Goal: Find contact information: Find contact information

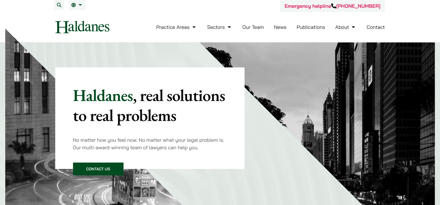
click at [252, 27] on link "Our Team" at bounding box center [252, 27] width 21 height 6
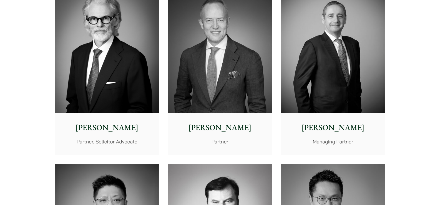
scroll to position [194, 0]
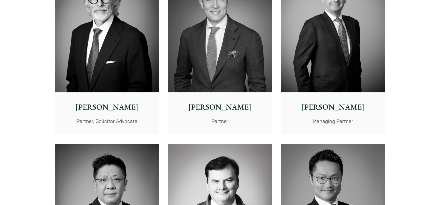
click at [97, 67] on img at bounding box center [107, 28] width 104 height 130
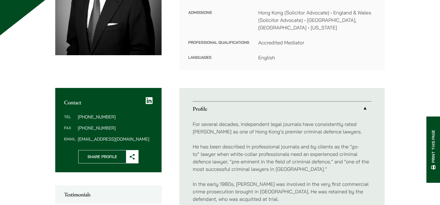
scroll to position [139, 0]
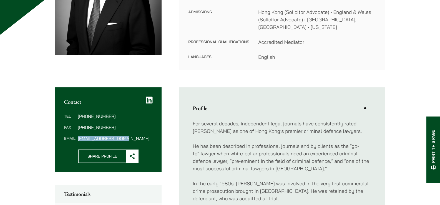
copy dd "midgley@haldanes.com"
drag, startPoint x: 127, startPoint y: 129, endPoint x: 79, endPoint y: 133, distance: 47.7
click at [79, 136] on dd "midgley@haldanes.com" at bounding box center [115, 138] width 75 height 4
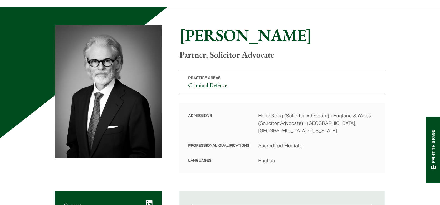
scroll to position [0, 0]
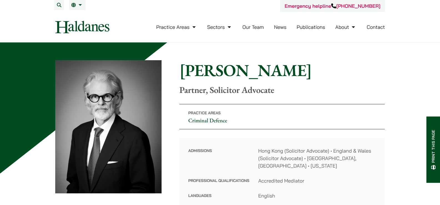
drag, startPoint x: 180, startPoint y: 71, endPoint x: 310, endPoint y: 70, distance: 129.3
click at [310, 70] on h1 "[PERSON_NAME]" at bounding box center [281, 70] width 205 height 20
copy h1 "[PERSON_NAME]"
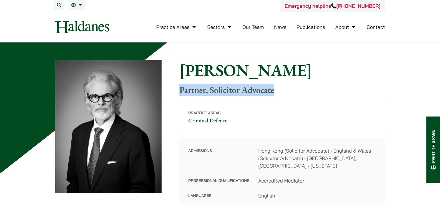
drag, startPoint x: 179, startPoint y: 91, endPoint x: 314, endPoint y: 87, distance: 135.5
click at [314, 87] on div "Home » Lawyers » Jonathan Midgley Jonathan Midgley Partner, Solicitor Advocate …" at bounding box center [220, 134] width 330 height 148
copy p "Partner, Solicitor Advocate"
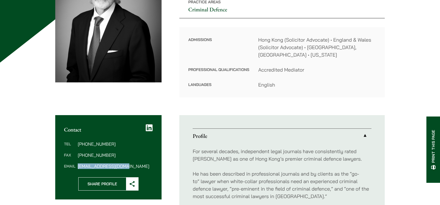
drag, startPoint x: 129, startPoint y: 158, endPoint x: 79, endPoint y: 159, distance: 50.8
click at [79, 164] on dd "midgley@haldanes.com" at bounding box center [115, 166] width 75 height 4
copy dd "midgley@haldanes.com"
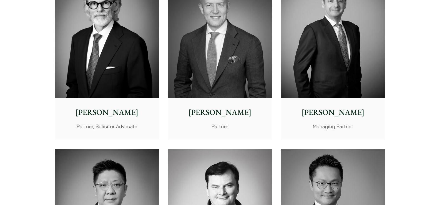
scroll to position [194, 0]
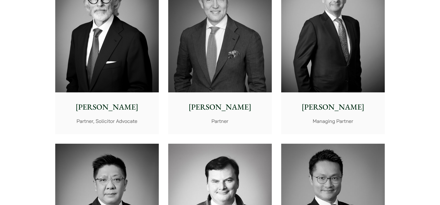
click at [326, 69] on img at bounding box center [333, 28] width 104 height 130
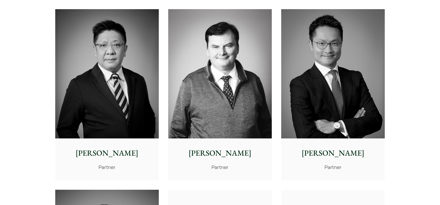
scroll to position [361, 0]
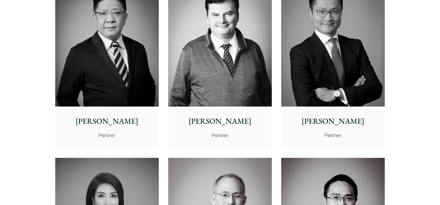
click at [119, 75] on img at bounding box center [107, 42] width 104 height 130
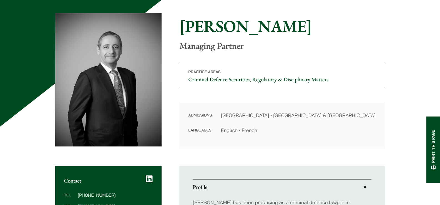
scroll to position [111, 0]
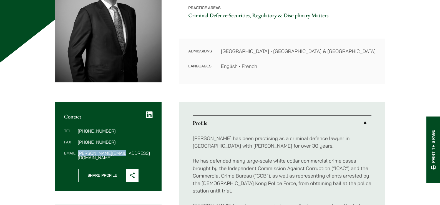
drag, startPoint x: 128, startPoint y: 153, endPoint x: 78, endPoint y: 154, distance: 50.2
click at [78, 154] on dd "[PERSON_NAME][EMAIL_ADDRESS][DOMAIN_NAME]" at bounding box center [115, 155] width 75 height 9
copy dd "[PERSON_NAME][EMAIL_ADDRESS][DOMAIN_NAME]"
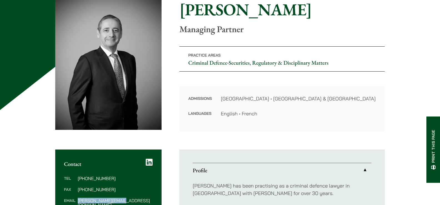
scroll to position [28, 0]
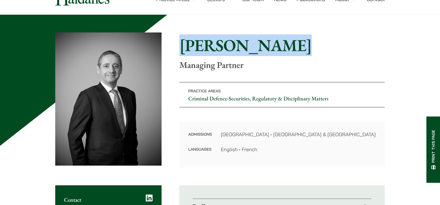
drag, startPoint x: 183, startPoint y: 46, endPoint x: 286, endPoint y: 44, distance: 102.7
click at [287, 44] on h1 "[PERSON_NAME]" at bounding box center [281, 45] width 205 height 20
copy h1 "[PERSON_NAME]"
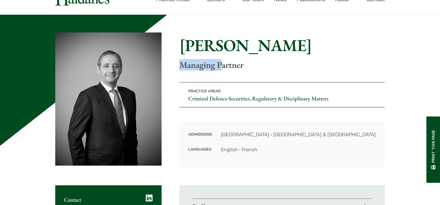
drag, startPoint x: 183, startPoint y: 65, endPoint x: 252, endPoint y: 65, distance: 68.8
click at [254, 65] on p "Managing Partner" at bounding box center [281, 65] width 205 height 11
copy p "Managing Partner"
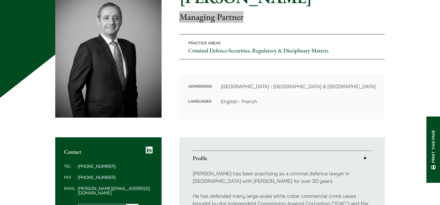
scroll to position [139, 0]
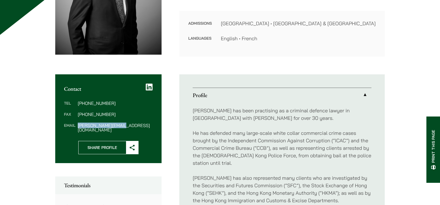
drag, startPoint x: 127, startPoint y: 125, endPoint x: 76, endPoint y: 125, distance: 50.8
click at [76, 125] on dl "Tel (852) 2230 2887 Fax (852) 2845 1637 Email powner@haldanes.com" at bounding box center [108, 116] width 89 height 31
copy dl "powner@haldanes.com"
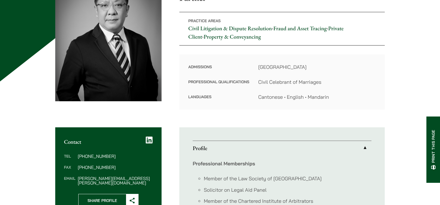
scroll to position [111, 0]
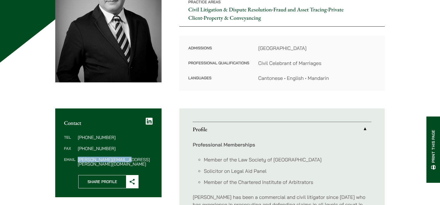
drag, startPoint x: 129, startPoint y: 159, endPoint x: 78, endPoint y: 162, distance: 50.6
click at [78, 162] on dd "paul.lui@haldanes.com" at bounding box center [115, 161] width 75 height 9
copy dd "paul.lui@haldanes.com"
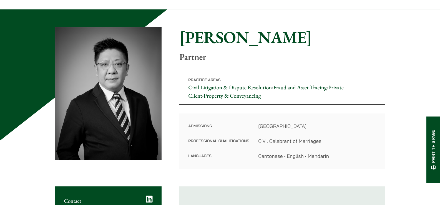
scroll to position [28, 0]
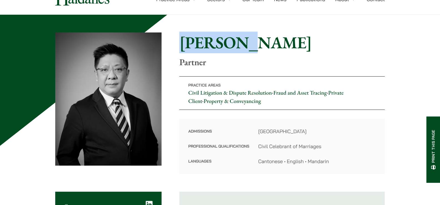
drag, startPoint x: 182, startPoint y: 42, endPoint x: 258, endPoint y: 43, distance: 75.2
click at [258, 42] on h1 "Paul Lui" at bounding box center [281, 42] width 205 height 20
copy h1 "Paul Lui"
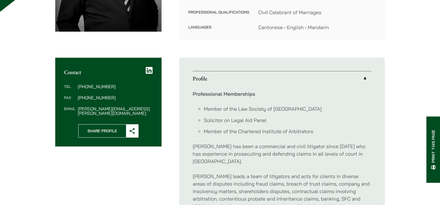
scroll to position [167, 0]
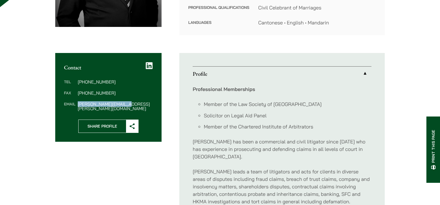
drag, startPoint x: 126, startPoint y: 102, endPoint x: 77, endPoint y: 107, distance: 49.6
click at [77, 107] on div "Tel (852) 2230 2813 Fax (852) 2845 1637 Email paul.lui@haldanes.com" at bounding box center [108, 95] width 107 height 49
copy dd "paul.lui@haldanes.com"
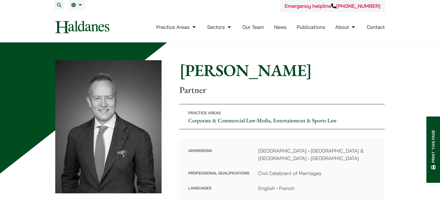
scroll to position [111, 0]
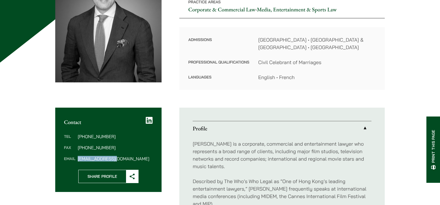
drag, startPoint x: 124, startPoint y: 157, endPoint x: 78, endPoint y: 160, distance: 46.4
click at [78, 160] on dd "[EMAIL_ADDRESS][DOMAIN_NAME]" at bounding box center [115, 159] width 75 height 4
copy dd "[EMAIL_ADDRESS][DOMAIN_NAME]"
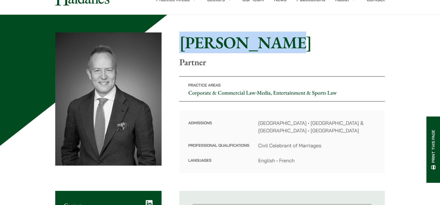
drag, startPoint x: 181, startPoint y: 42, endPoint x: 270, endPoint y: 42, distance: 88.8
click at [270, 42] on h1 "[PERSON_NAME]" at bounding box center [281, 42] width 205 height 20
drag, startPoint x: 282, startPoint y: 44, endPoint x: 175, endPoint y: 50, distance: 107.6
click at [174, 49] on div "Home » Lawyers » [PERSON_NAME] [PERSON_NAME] Partner Practice Areas Corporate &…" at bounding box center [220, 102] width 330 height 141
copy h1 "[PERSON_NAME]"
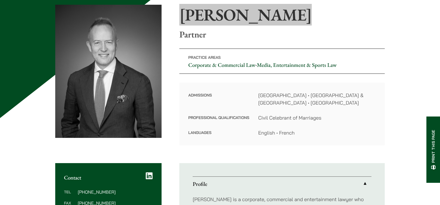
scroll to position [139, 0]
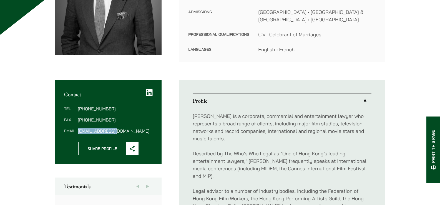
drag, startPoint x: 120, startPoint y: 130, endPoint x: 77, endPoint y: 132, distance: 43.1
click at [77, 132] on dl "Tel [PHONE_NUMBER] Fax [PHONE_NUMBER] Email [EMAIL_ADDRESS][DOMAIN_NAME]" at bounding box center [108, 120] width 89 height 27
copy dd "[EMAIL_ADDRESS][DOMAIN_NAME]"
